Goal: Find specific page/section: Find specific page/section

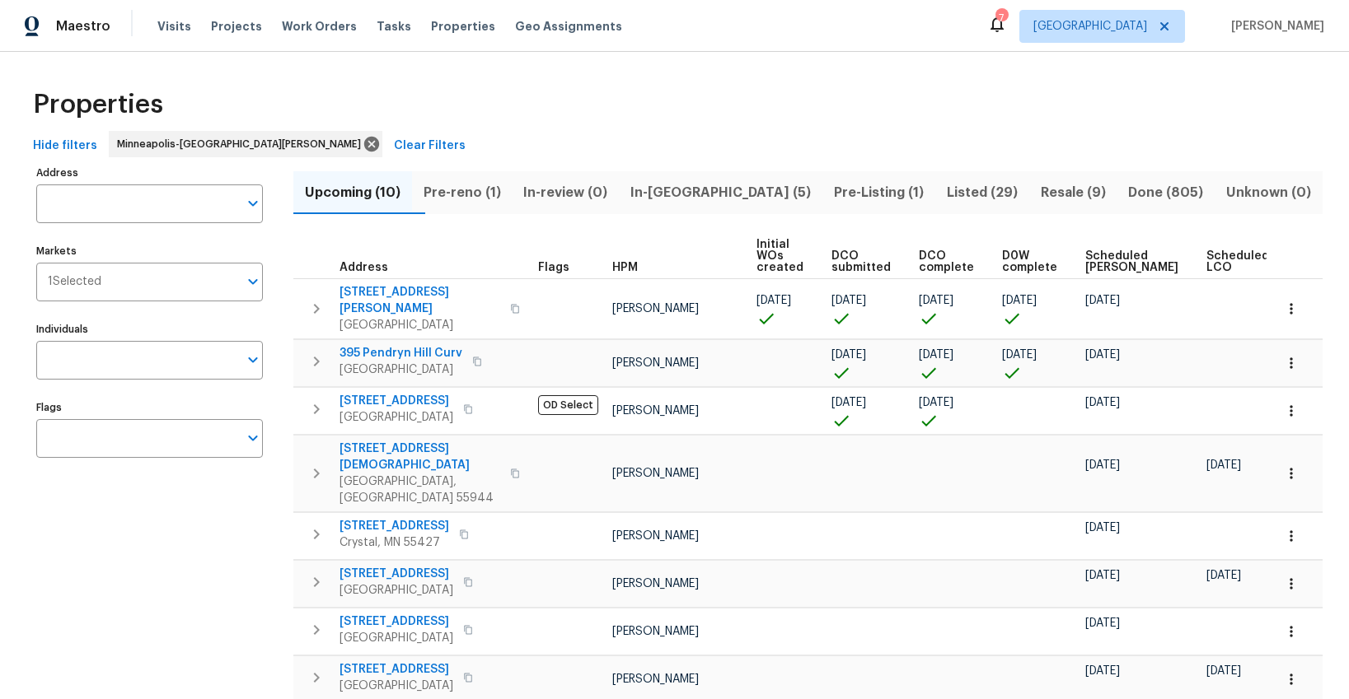
scroll to position [0, 1]
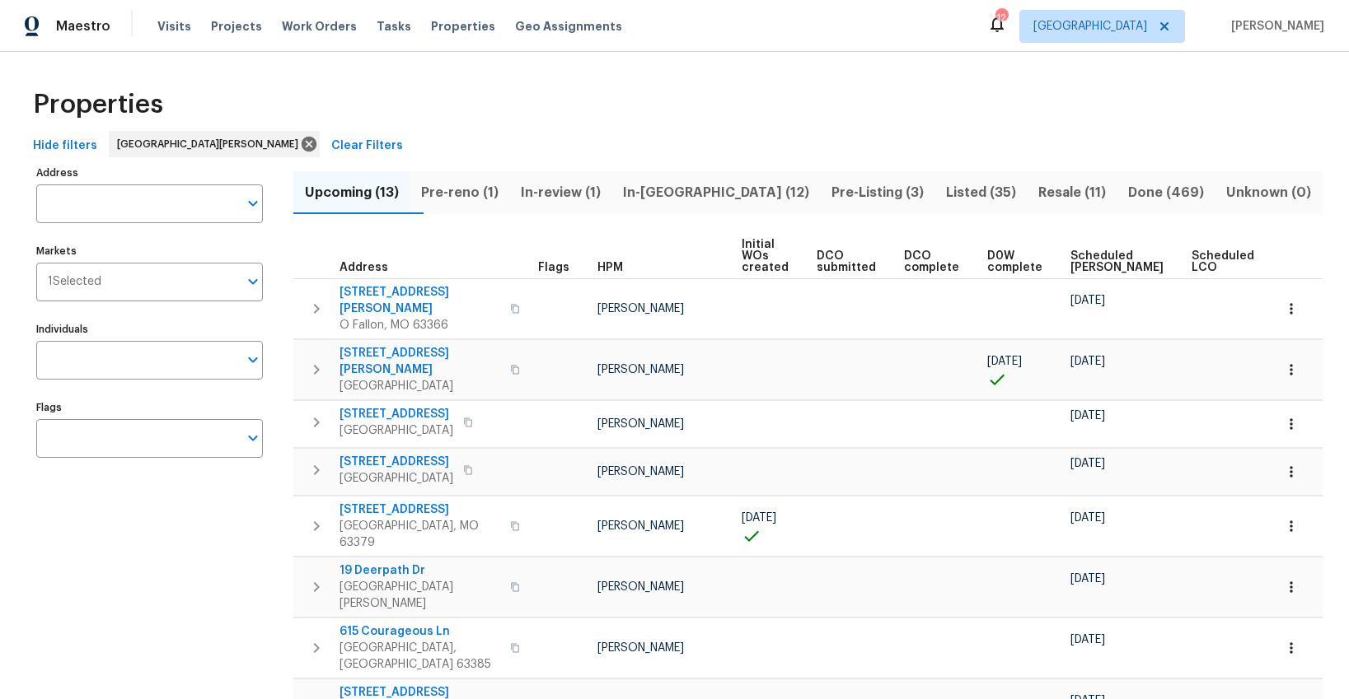
click at [945, 197] on span "Listed (35)" at bounding box center [981, 192] width 72 height 23
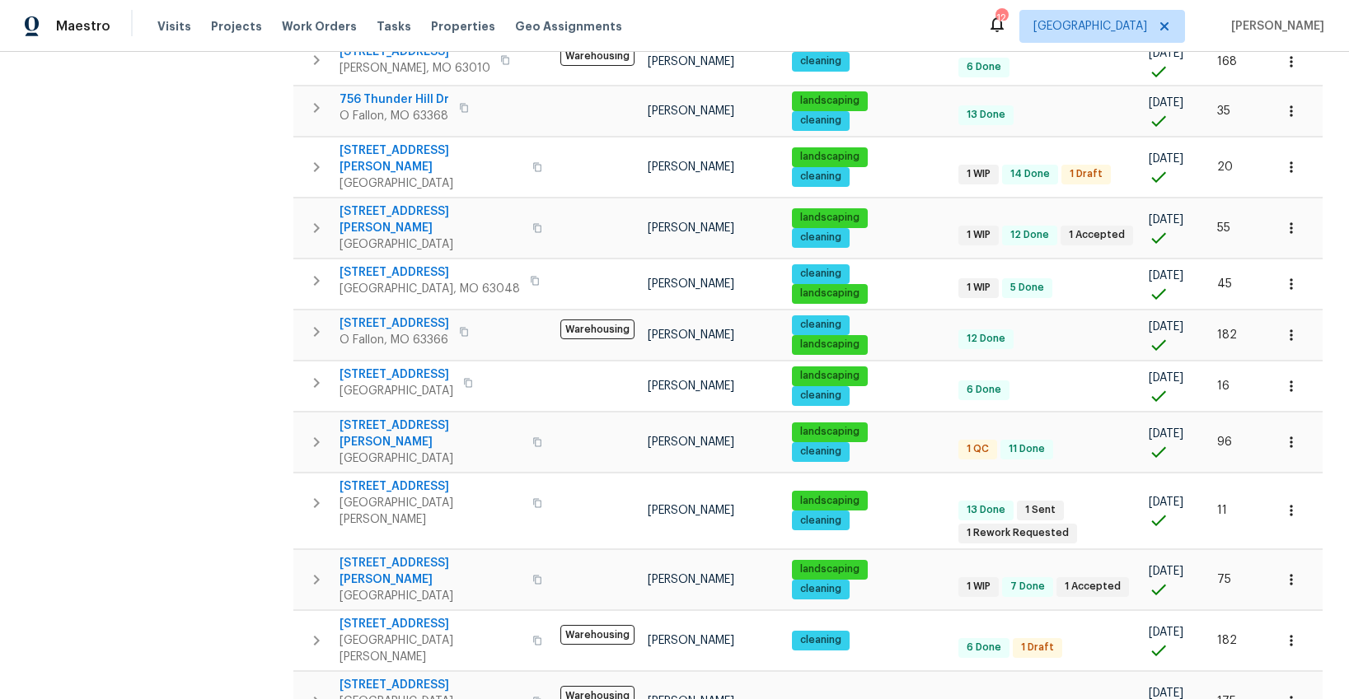
scroll to position [928, 0]
